Goal: Check status: Check status

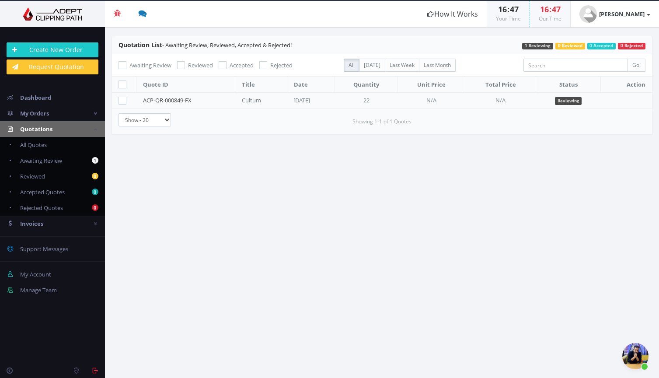
scroll to position [271, 0]
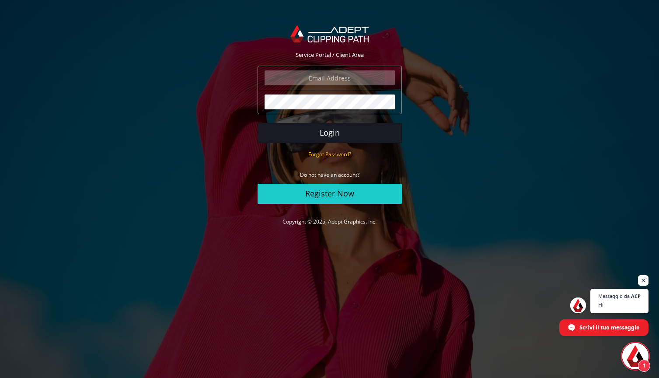
scroll to position [301, 0]
type input "bestatues@gmail.com"
click at [319, 134] on button "Login" at bounding box center [330, 133] width 144 height 20
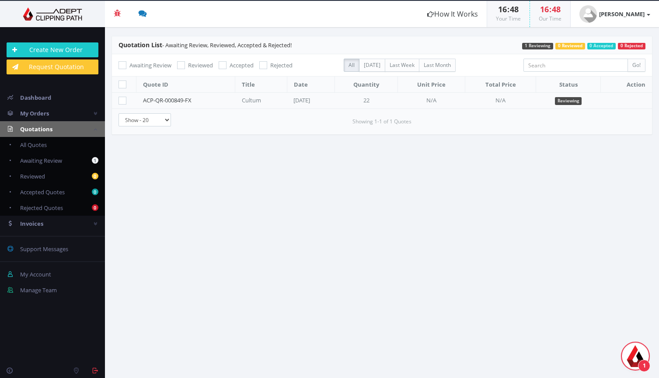
scroll to position [301, 0]
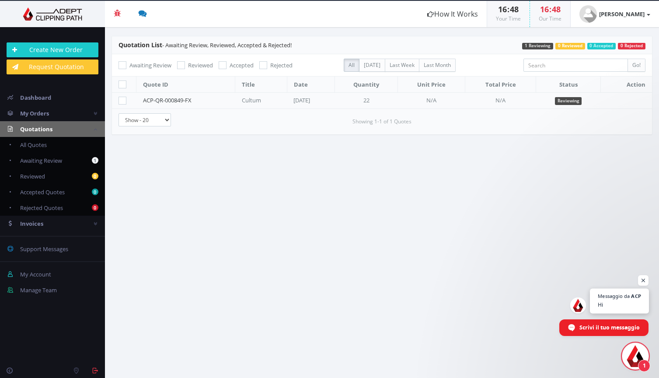
click at [613, 299] on span "Messaggio da ACP Hi" at bounding box center [619, 301] width 59 height 25
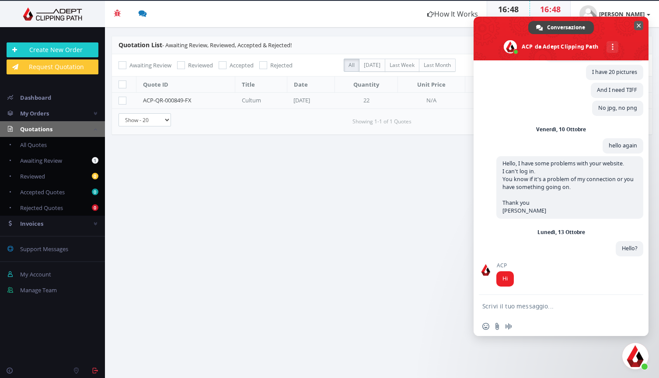
click at [637, 26] on span "Chiudere la chat" at bounding box center [639, 26] width 4 height 4
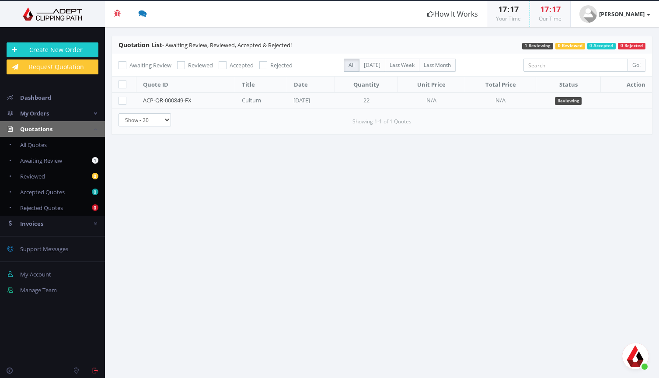
scroll to position [301, 0]
click at [636, 345] on span "Aprire la chat" at bounding box center [635, 356] width 26 height 26
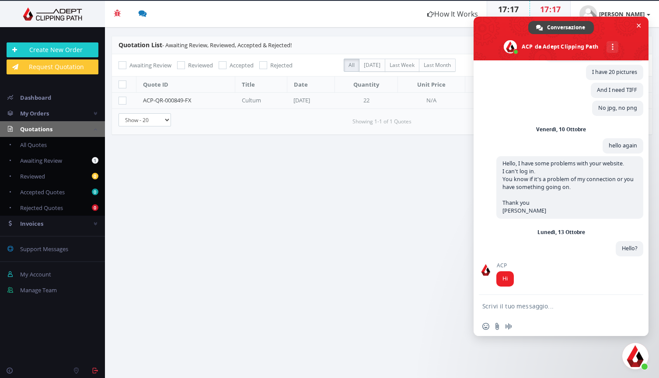
click at [424, 305] on section "Quotation List - Awaiting Review, Reviewed, Accepted & Rejected! 0 Rejected 0 A…" at bounding box center [382, 202] width 554 height 351
click at [637, 25] on span "Chiudere la chat" at bounding box center [639, 26] width 4 height 4
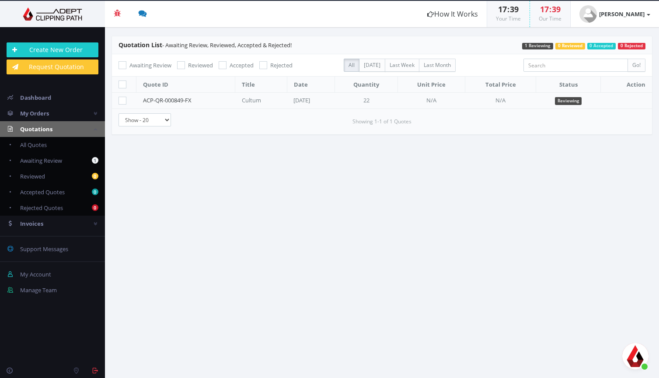
scroll to position [301, 0]
click at [648, 359] on span "Aprire la chat" at bounding box center [635, 356] width 26 height 26
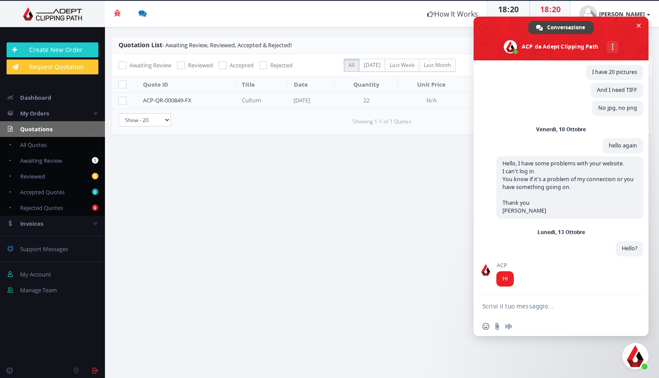
click at [372, 295] on section "Quotation List - Awaiting Review, Reviewed, Accepted & Rejected! 0 Rejected 0 A…" at bounding box center [382, 202] width 554 height 351
click at [379, 246] on section "Quotation List - Awaiting Review, Reviewed, Accepted & Rejected! 0 Rejected 0 A…" at bounding box center [382, 202] width 554 height 351
click at [637, 26] on span "Chiudere la chat" at bounding box center [639, 26] width 4 height 4
